Goal: Task Accomplishment & Management: Complete application form

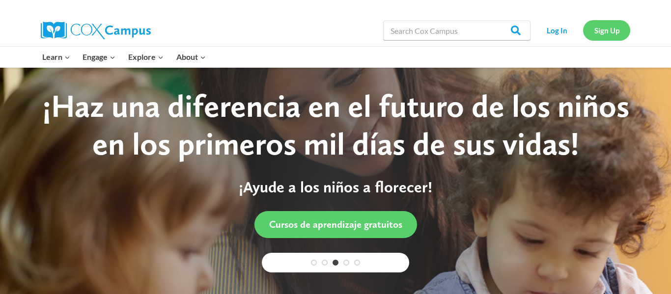
click at [603, 28] on link "Sign Up" at bounding box center [606, 30] width 47 height 20
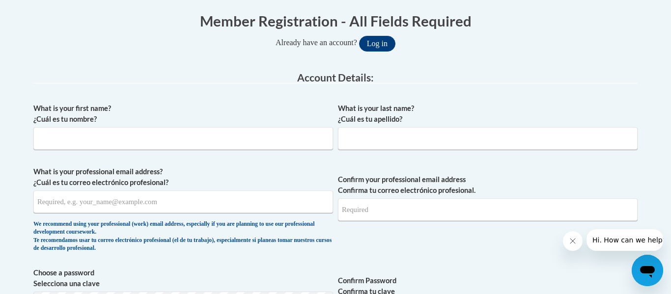
scroll to position [197, 0]
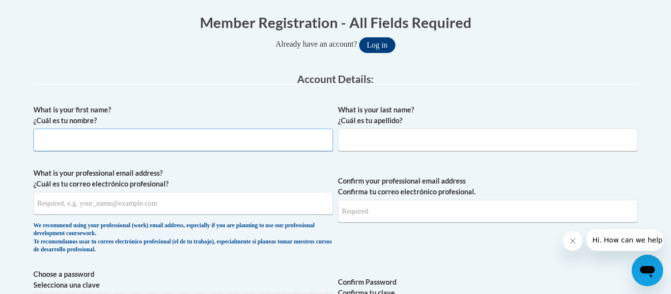
click at [178, 145] on input "What is your first name? ¿Cuál es tu nombre?" at bounding box center [183, 140] width 300 height 23
type input "Mirna"
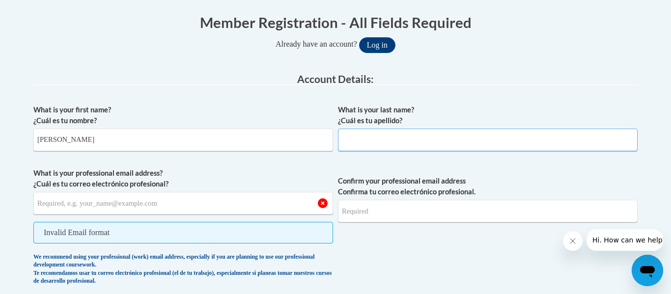
click at [371, 135] on input "What is your last name? ¿Cuál es tu apellido?" at bounding box center [488, 140] width 300 height 23
type input "Dominguez Rios"
click at [191, 207] on input "What is your professional email address? ¿Cuál es tu correo electrónico profesi…" at bounding box center [183, 203] width 300 height 23
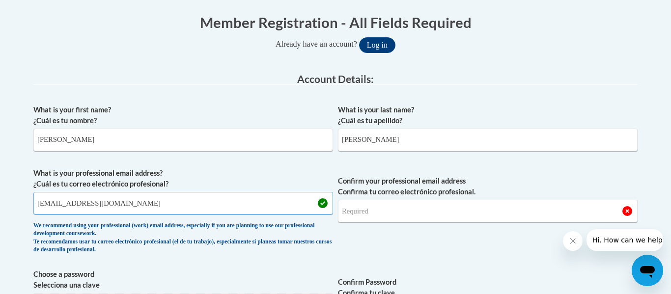
type input "mirnadominguez@floydboe.net"
click at [392, 217] on input "Confirm your professional email address Confirma tu correo electrónico profesio…" at bounding box center [488, 211] width 300 height 23
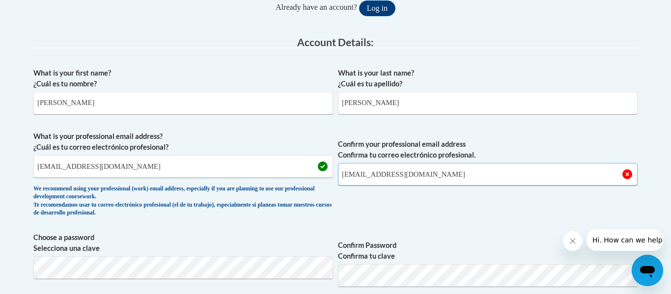
type input "mirnadominguez@floydboe.net"
click at [445, 213] on span "Confirm your professional email address Confirma tu correo electrónico profesio…" at bounding box center [488, 176] width 300 height 91
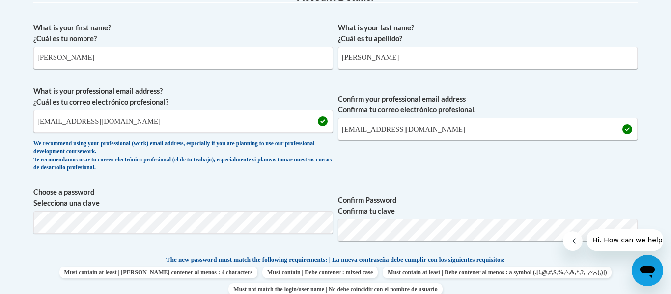
scroll to position [317, 0]
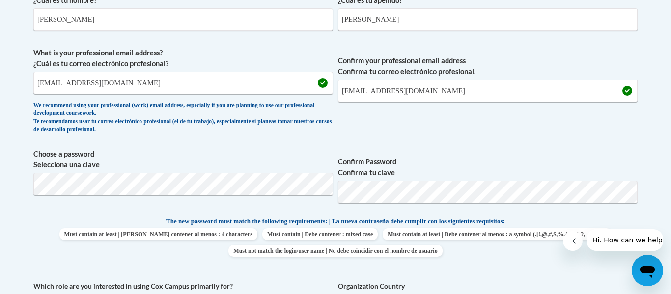
click at [507, 138] on span "Confirm your professional email address Confirma tu correo electrónico profesio…" at bounding box center [488, 93] width 300 height 91
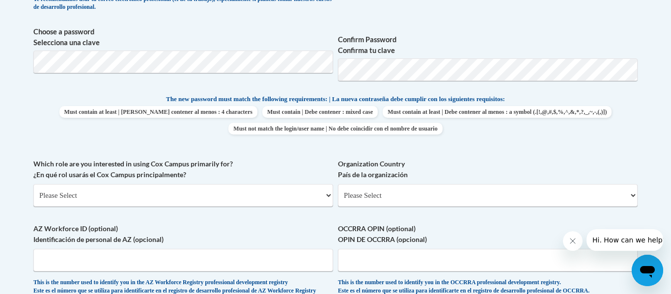
scroll to position [440, 0]
click at [111, 199] on select "Please Select College/University | Colegio/Universidad Community/Nonprofit Part…" at bounding box center [183, 195] width 300 height 23
select select "fbf2d438-af2f-41f8-98f1-81c410e29de3"
click at [33, 184] on select "Please Select College/University | Colegio/Universidad Community/Nonprofit Part…" at bounding box center [183, 195] width 300 height 23
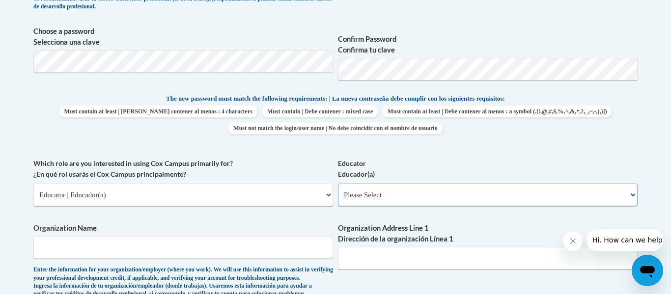
click at [367, 191] on select "Please Select Early Learning/Daycare Teacher/Family Home Care Provider | Maestr…" at bounding box center [488, 195] width 300 height 23
select select "67563ca1-16dc-4830-a7b3-94a34bed3689"
click at [338, 184] on select "Please Select Early Learning/Daycare Teacher/Family Home Care Provider | Maestr…" at bounding box center [488, 195] width 300 height 23
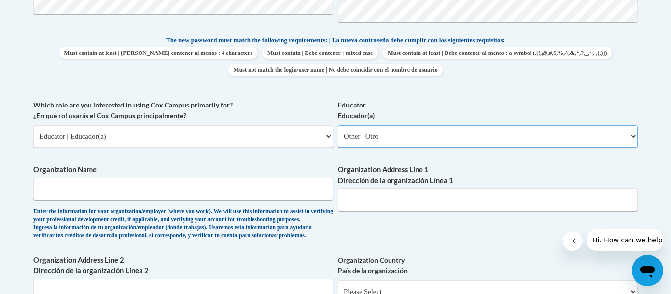
scroll to position [506, 0]
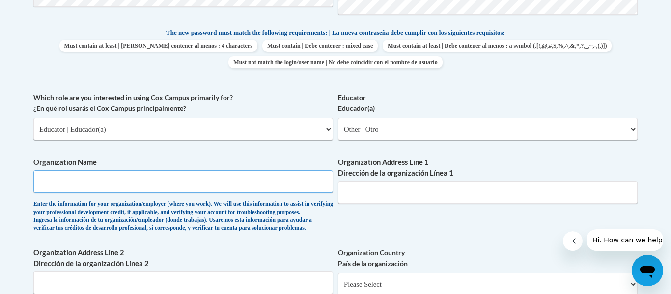
click at [206, 186] on input "Organization Name" at bounding box center [183, 182] width 300 height 23
type input "Floyd County Schools"
click at [401, 188] on input "Organization Address Line 1 Dirección de la organización Línea 1" at bounding box center [488, 192] width 300 height 23
paste input "600 Riverside Pkwy NE, Rome, GA 30161"
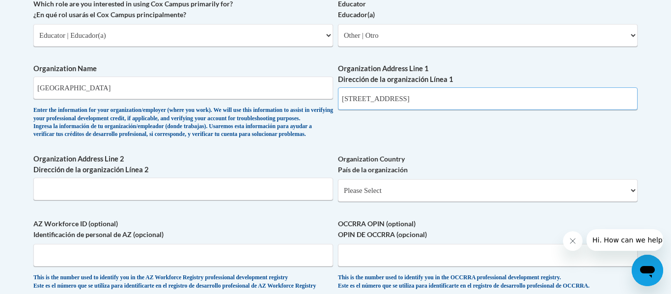
scroll to position [612, 0]
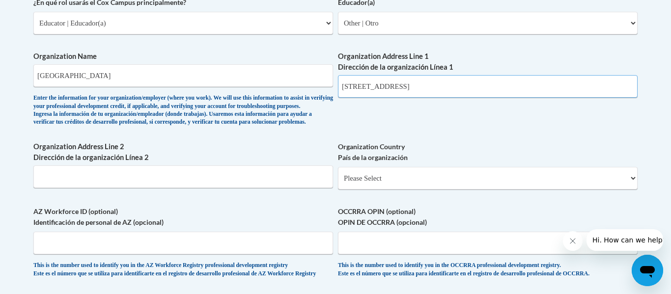
type input "600 Riverside Pkwy NE, Rome, GA 30161"
click at [480, 190] on select "Please Select United States | Estados Unidos Outside of the United States | Fue…" at bounding box center [488, 178] width 300 height 23
select select "ad49bcad-a171-4b2e-b99c-48b446064914"
click at [338, 183] on select "Please Select United States | Estados Unidos Outside of the United States | Fue…" at bounding box center [488, 178] width 300 height 23
select select
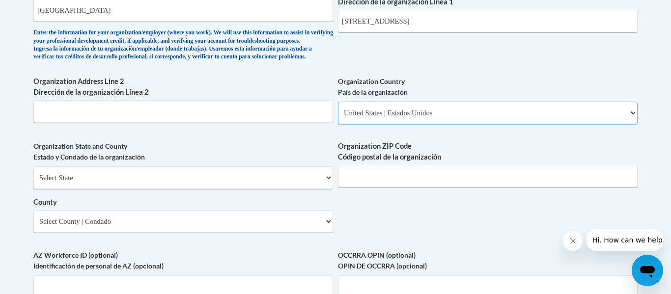
scroll to position [692, 0]
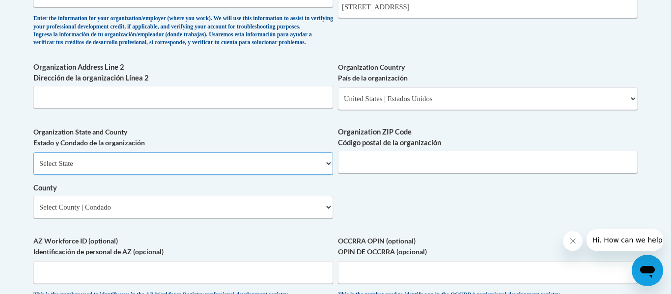
click at [225, 175] on select "Select State Alabama Alaska Arizona Arkansas California Colorado Connecticut De…" at bounding box center [183, 163] width 300 height 23
select select "Georgia"
click at [33, 169] on select "Select State Alabama Alaska Arizona Arkansas California Colorado Connecticut De…" at bounding box center [183, 163] width 300 height 23
click at [366, 173] on input "Organization ZIP Code Código postal de la organización" at bounding box center [488, 162] width 300 height 23
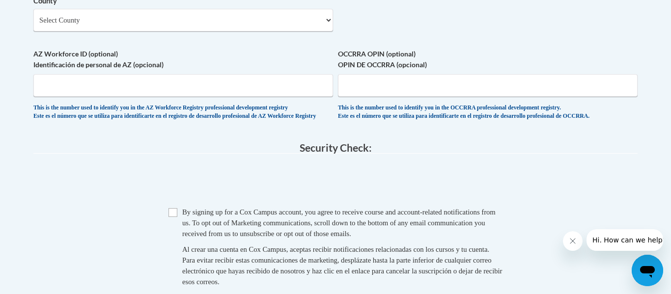
scroll to position [881, 0]
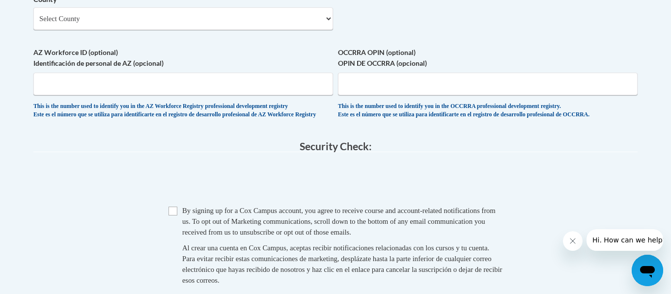
type input "30161"
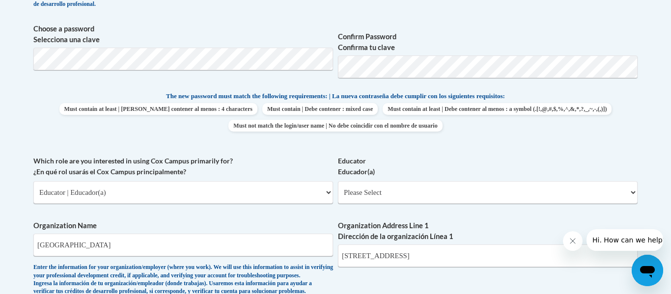
scroll to position [442, 0]
click at [609, 104] on span "Must contain at least | Debe contener al menos : 4 characters Must contain | De…" at bounding box center [335, 118] width 604 height 29
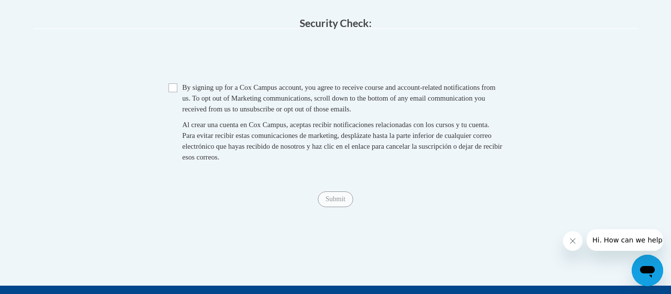
scroll to position [1018, 0]
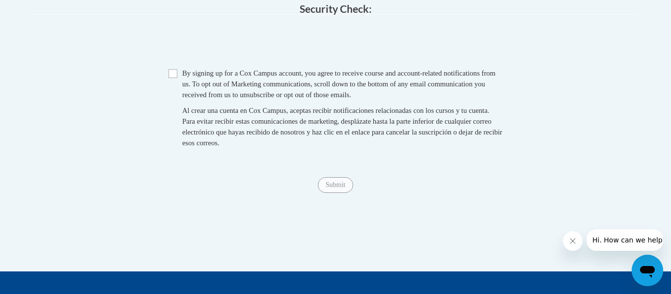
click at [173, 104] on span "Checkbox By signing up for a Cox Campus account, you agree to receive course an…" at bounding box center [336, 113] width 334 height 90
click at [172, 78] on input "Checkbox" at bounding box center [173, 73] width 9 height 9
checkbox input "true"
click at [336, 193] on input "Submit" at bounding box center [335, 185] width 35 height 16
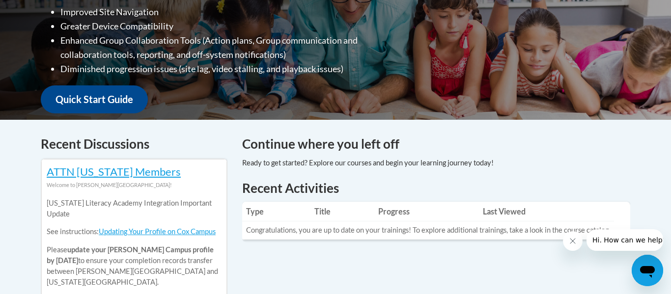
scroll to position [297, 0]
